Goal: Task Accomplishment & Management: Complete application form

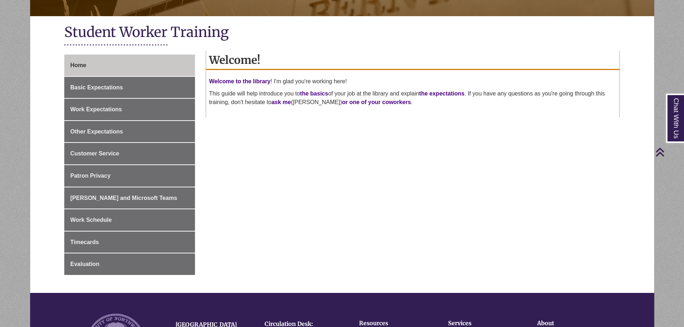
scroll to position [180, 0]
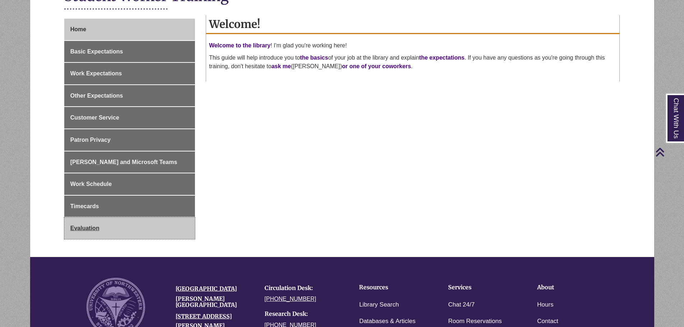
click at [93, 229] on span "Evaluation" at bounding box center [84, 228] width 29 height 6
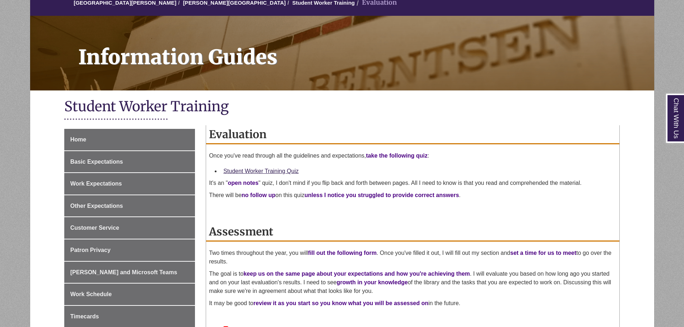
scroll to position [72, 0]
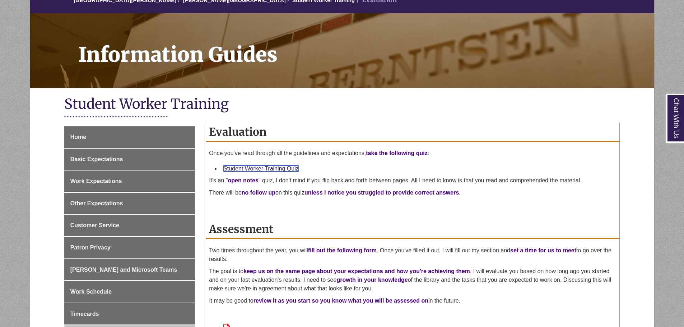
click at [277, 169] on link "Student Worker Training Quiz" at bounding box center [260, 169] width 75 height 6
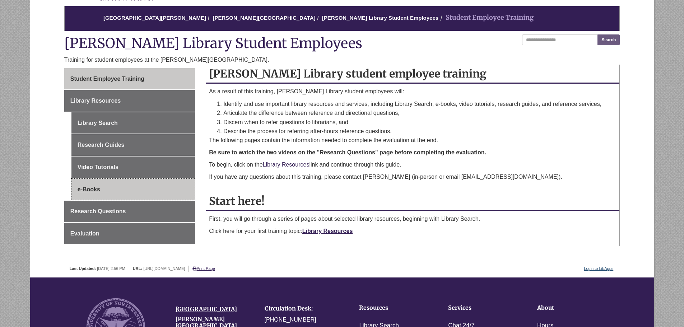
scroll to position [72, 0]
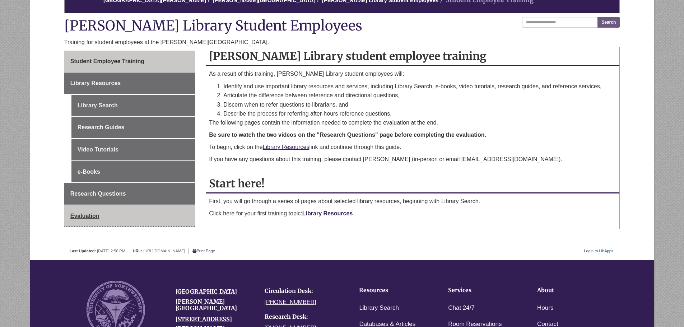
click at [101, 217] on link "Evaluation" at bounding box center [129, 216] width 131 height 22
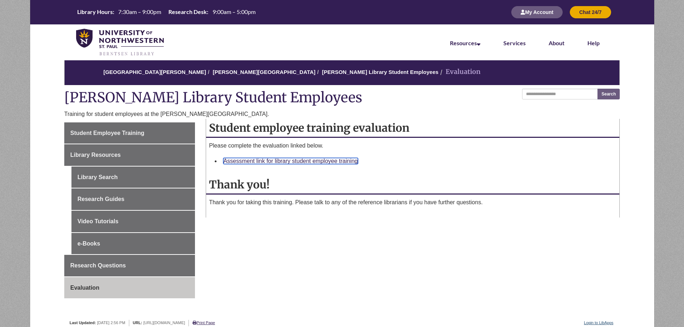
click at [325, 162] on link "Assessment link for library student employee training" at bounding box center [290, 161] width 134 height 6
